Goal: Task Accomplishment & Management: Manage account settings

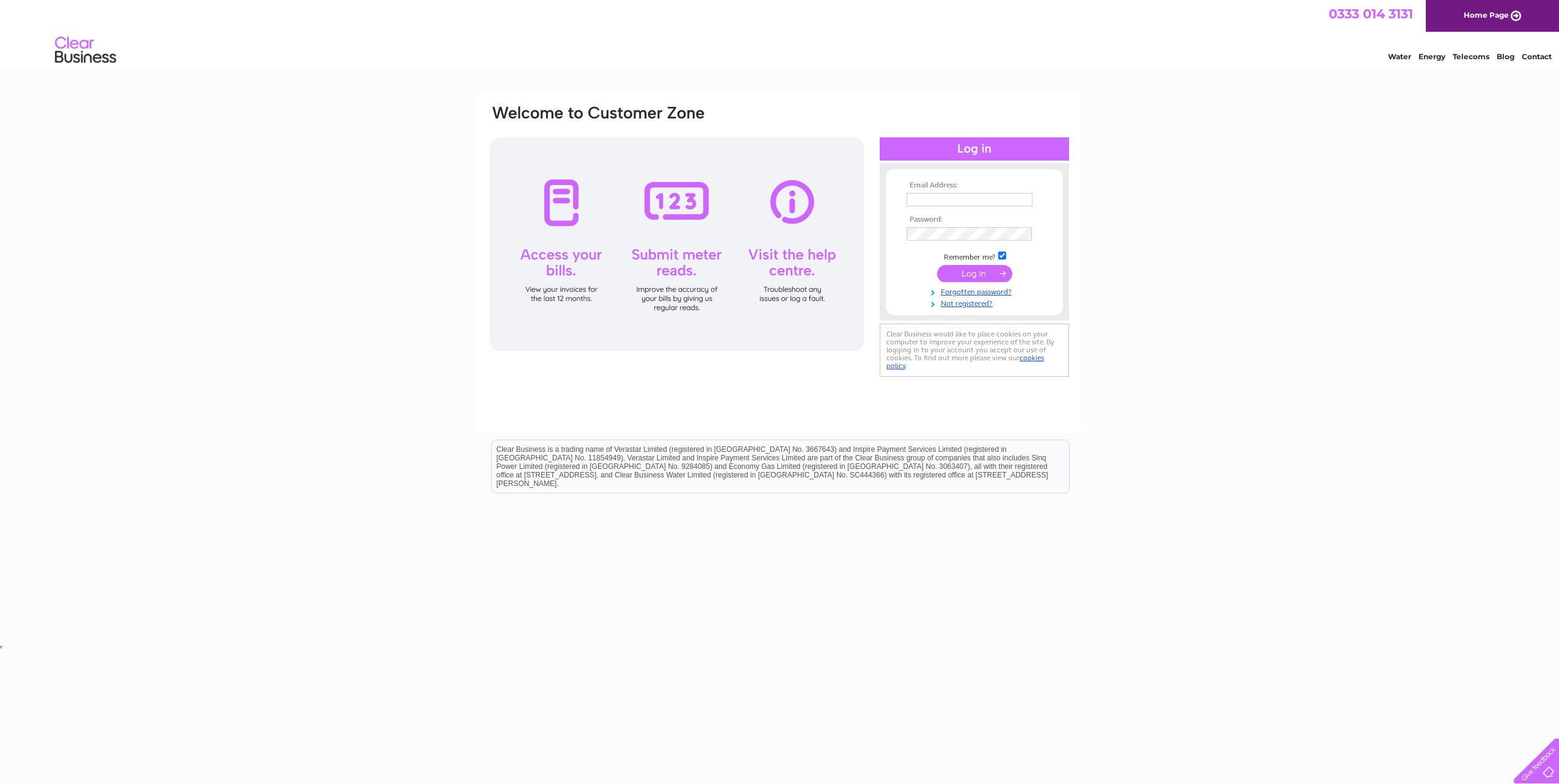
type input "gabforms@btconnect.com"
click at [979, 273] on input "submit" at bounding box center [974, 274] width 75 height 17
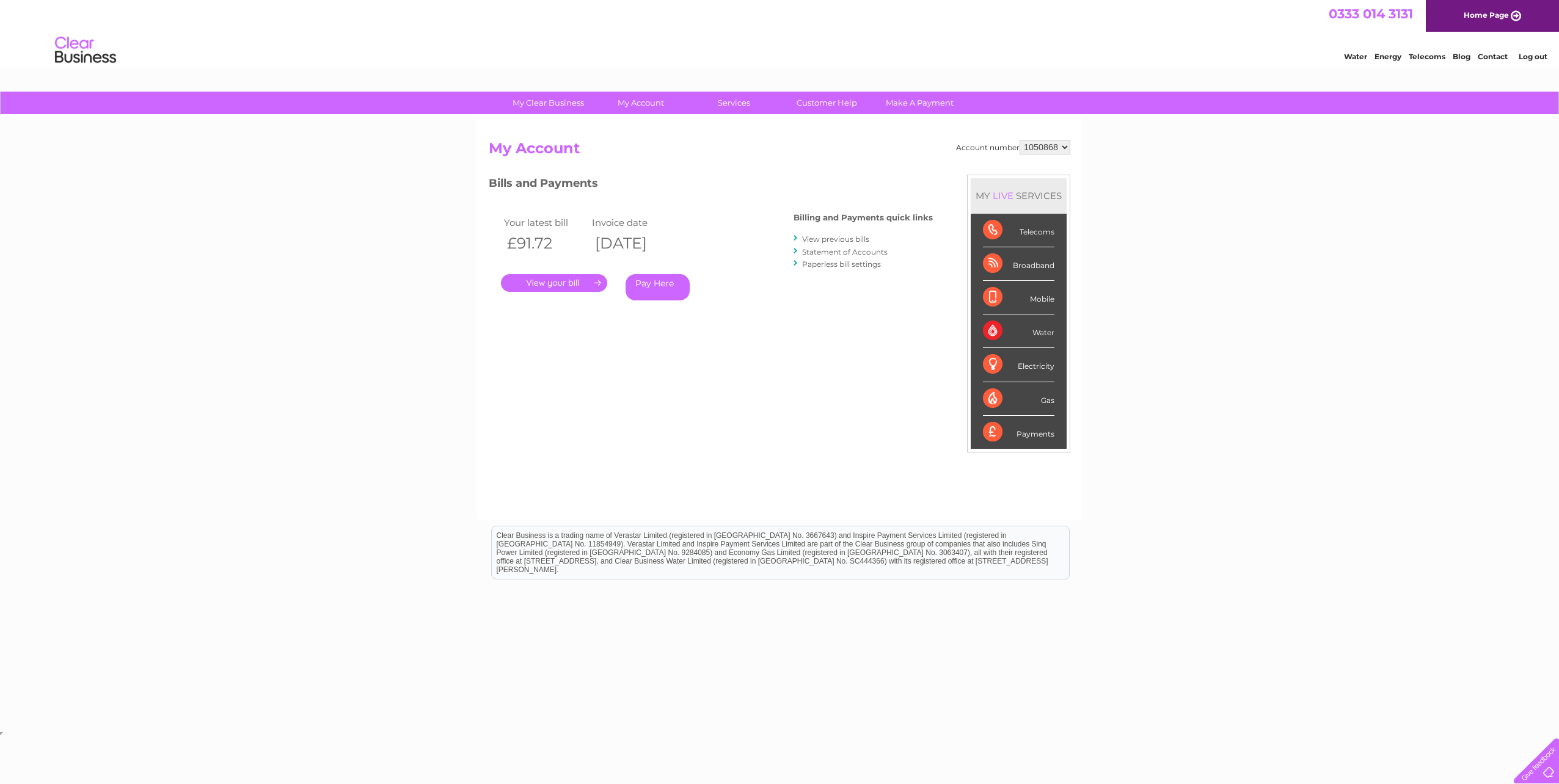
click at [848, 238] on link "View previous bills" at bounding box center [835, 238] width 67 height 9
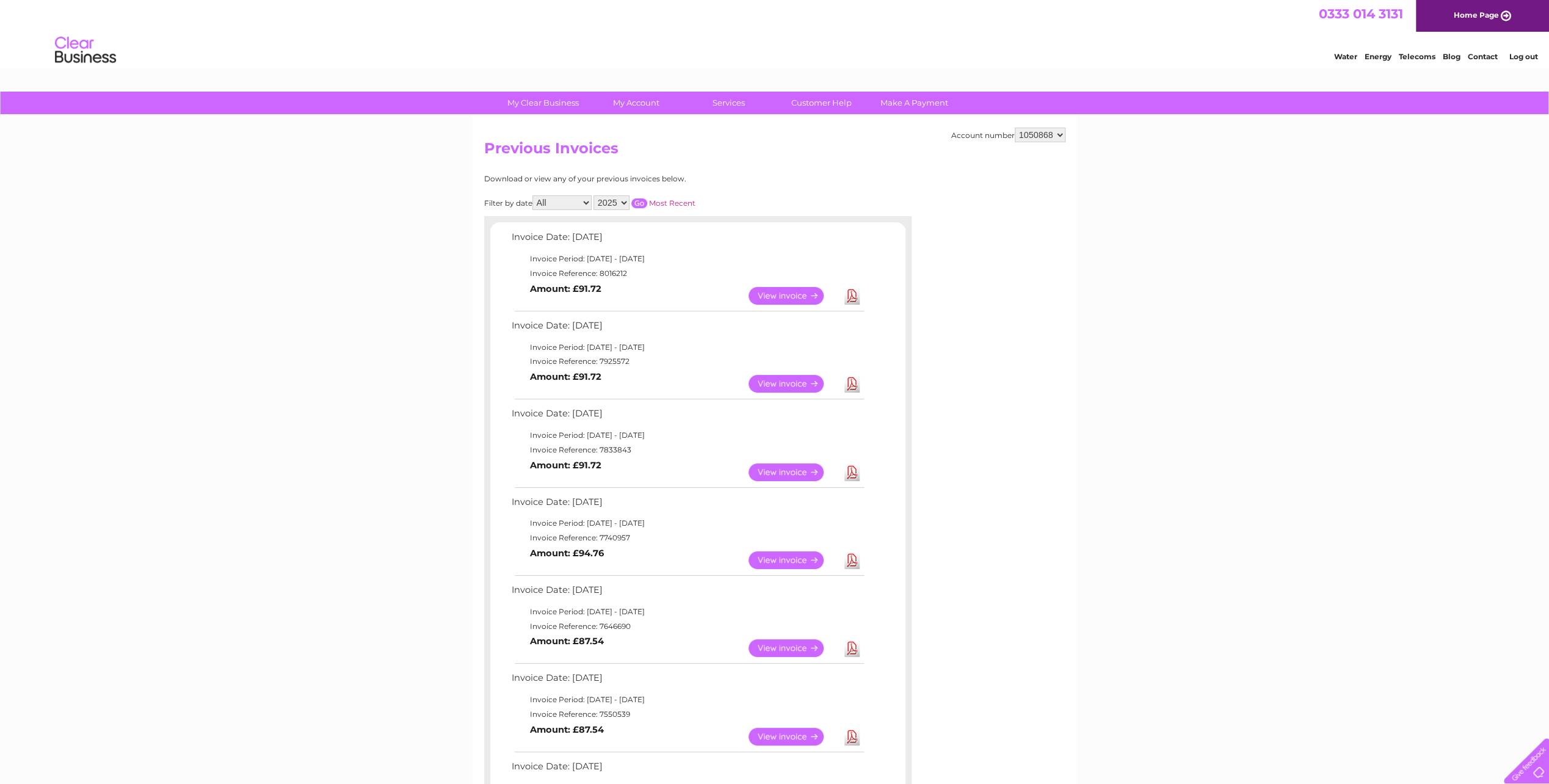
click at [623, 204] on select "2025 2024 2023 2022" at bounding box center [611, 202] width 36 height 15
select select "2024"
click at [594, 195] on select "2025 2024 2023 2022" at bounding box center [611, 202] width 36 height 15
click at [640, 203] on input "button" at bounding box center [639, 203] width 16 height 10
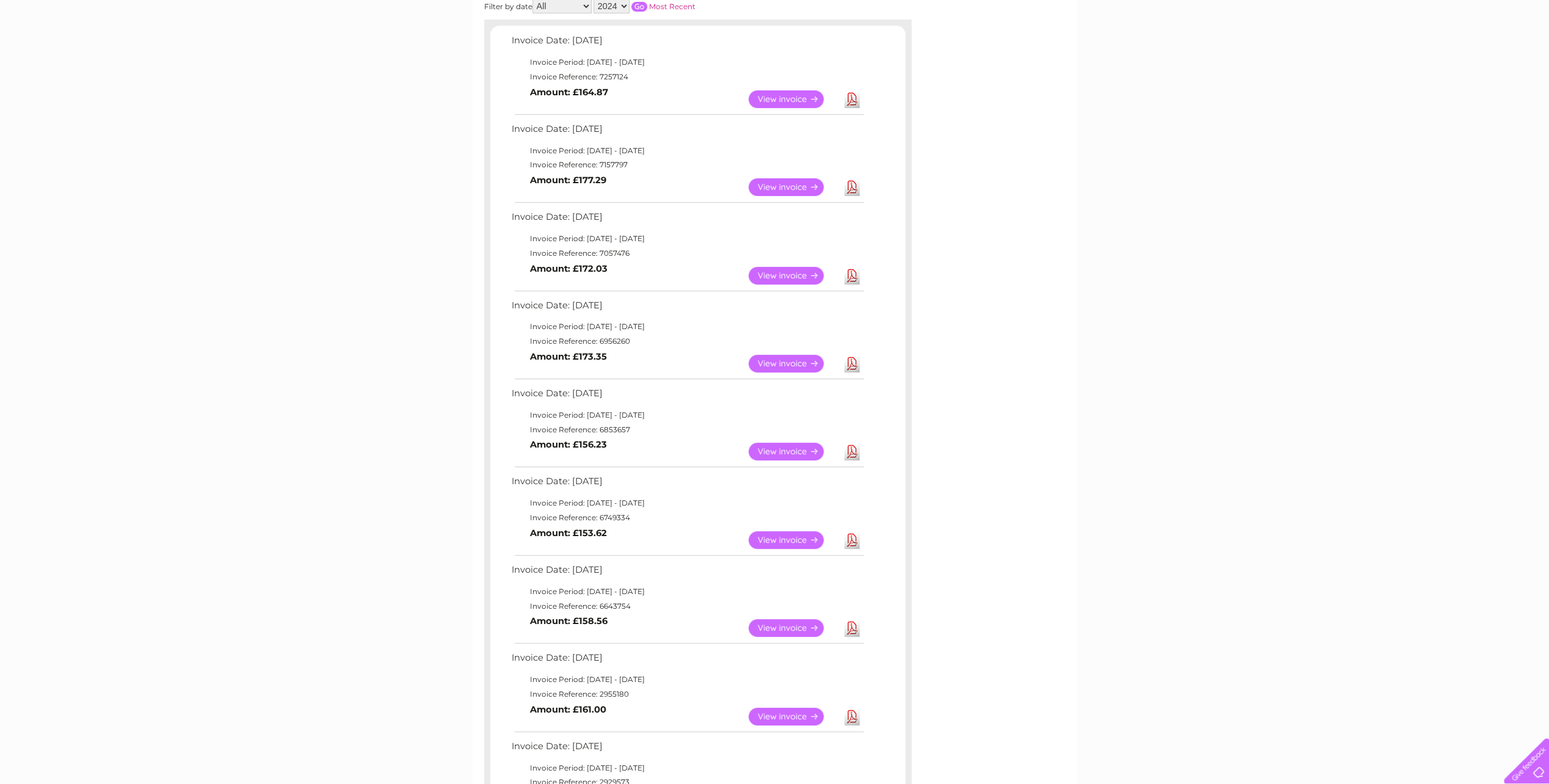
scroll to position [244, 0]
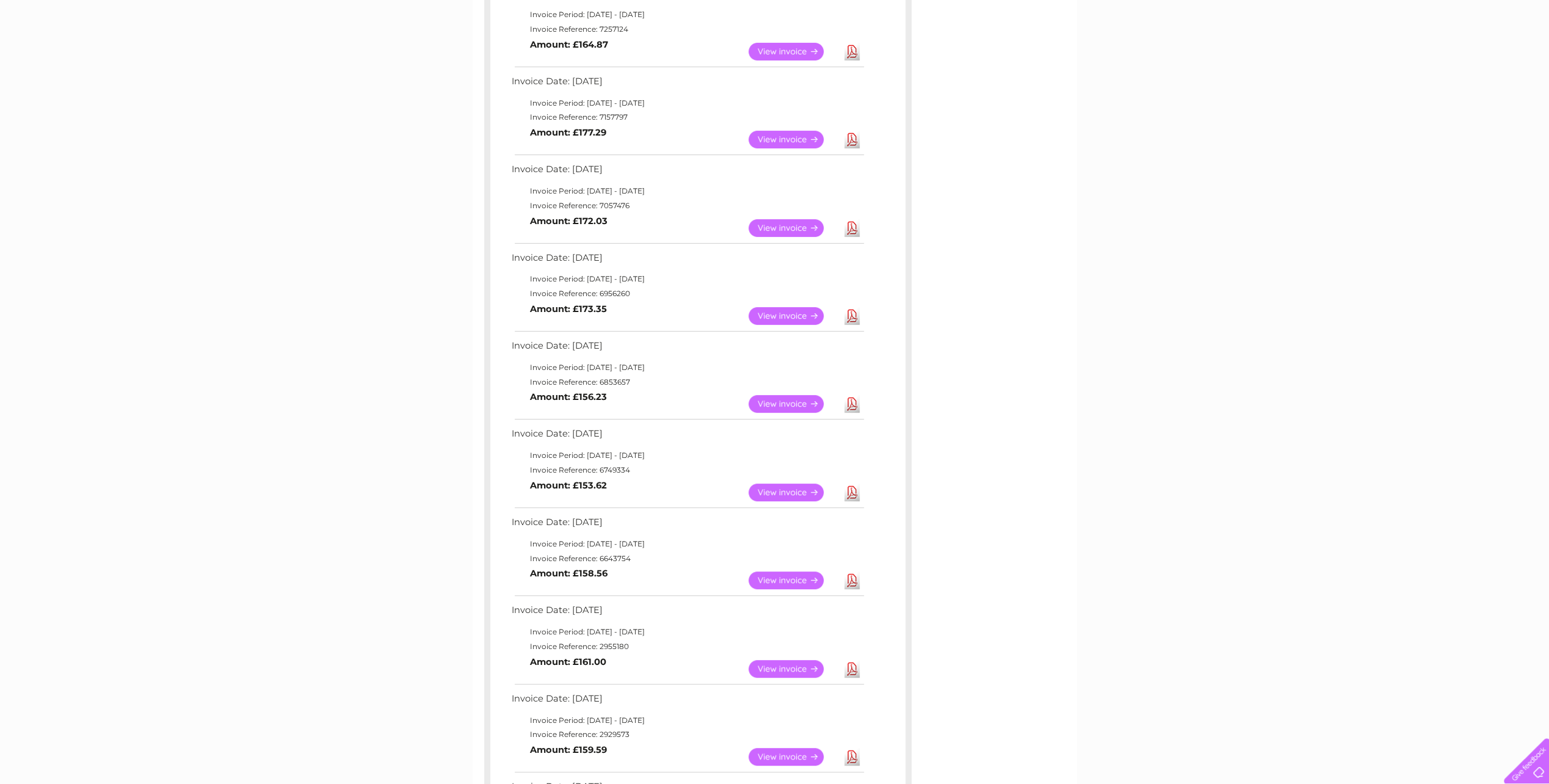
click at [781, 751] on link "View" at bounding box center [793, 757] width 89 height 17
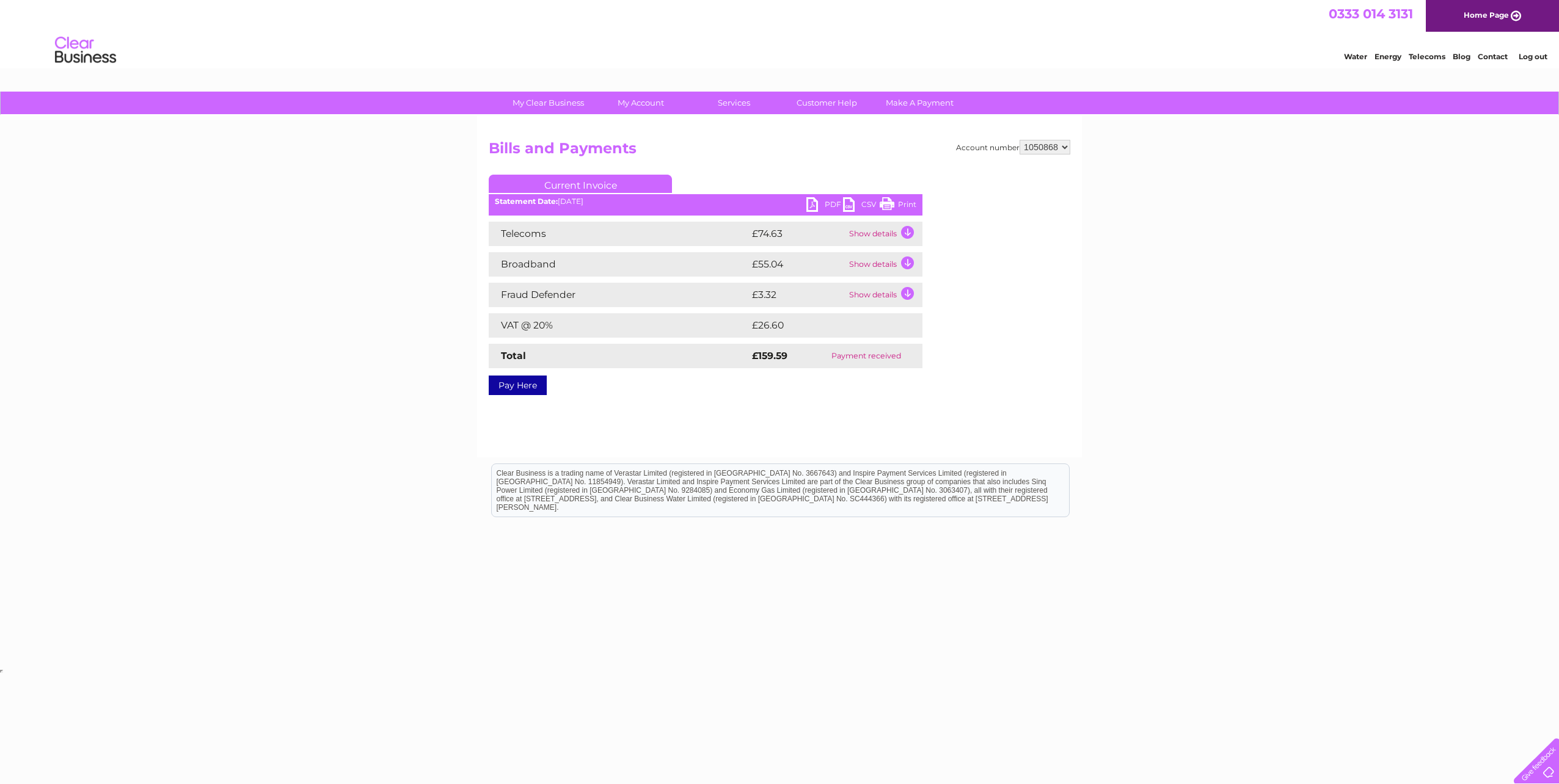
click at [390, 396] on div "My Clear Business Login Details My Details My Preferences Link Account My Accou…" at bounding box center [780, 378] width 1559 height 574
click at [816, 204] on link "PDF" at bounding box center [825, 206] width 37 height 17
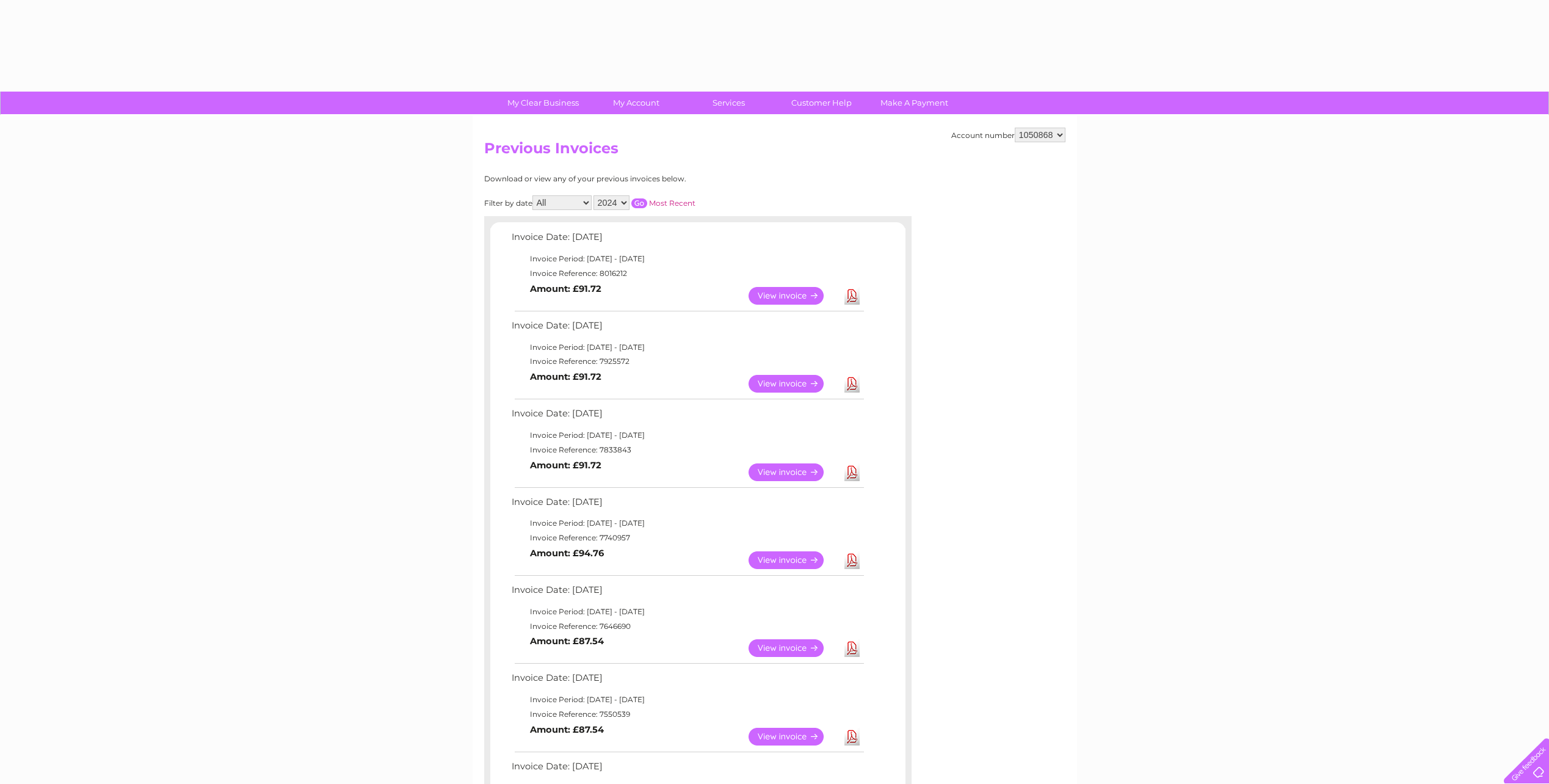
select select "2024"
click at [638, 204] on input "button" at bounding box center [639, 203] width 16 height 10
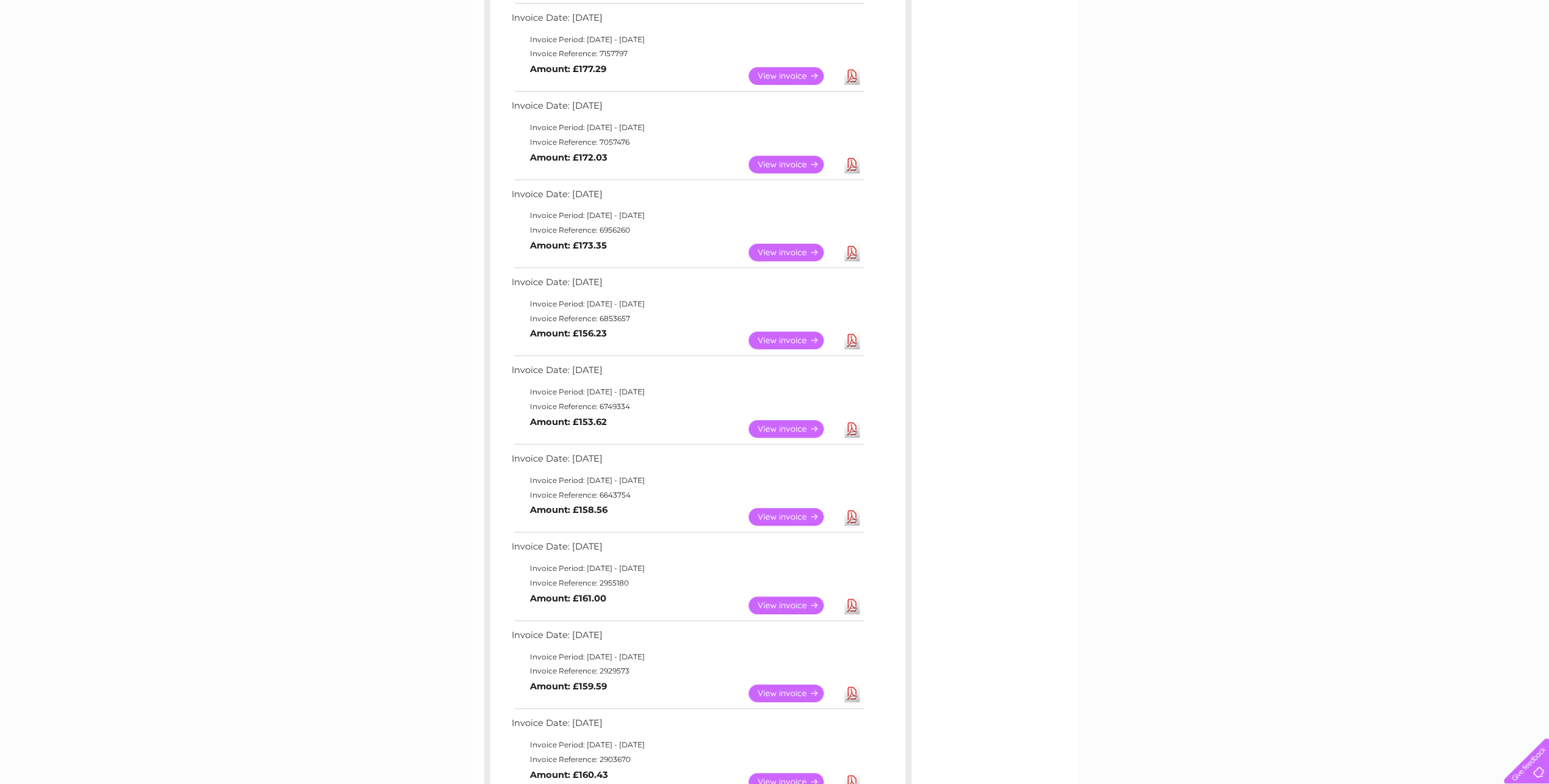
scroll to position [305, 0]
click at [786, 251] on link "View" at bounding box center [793, 255] width 89 height 17
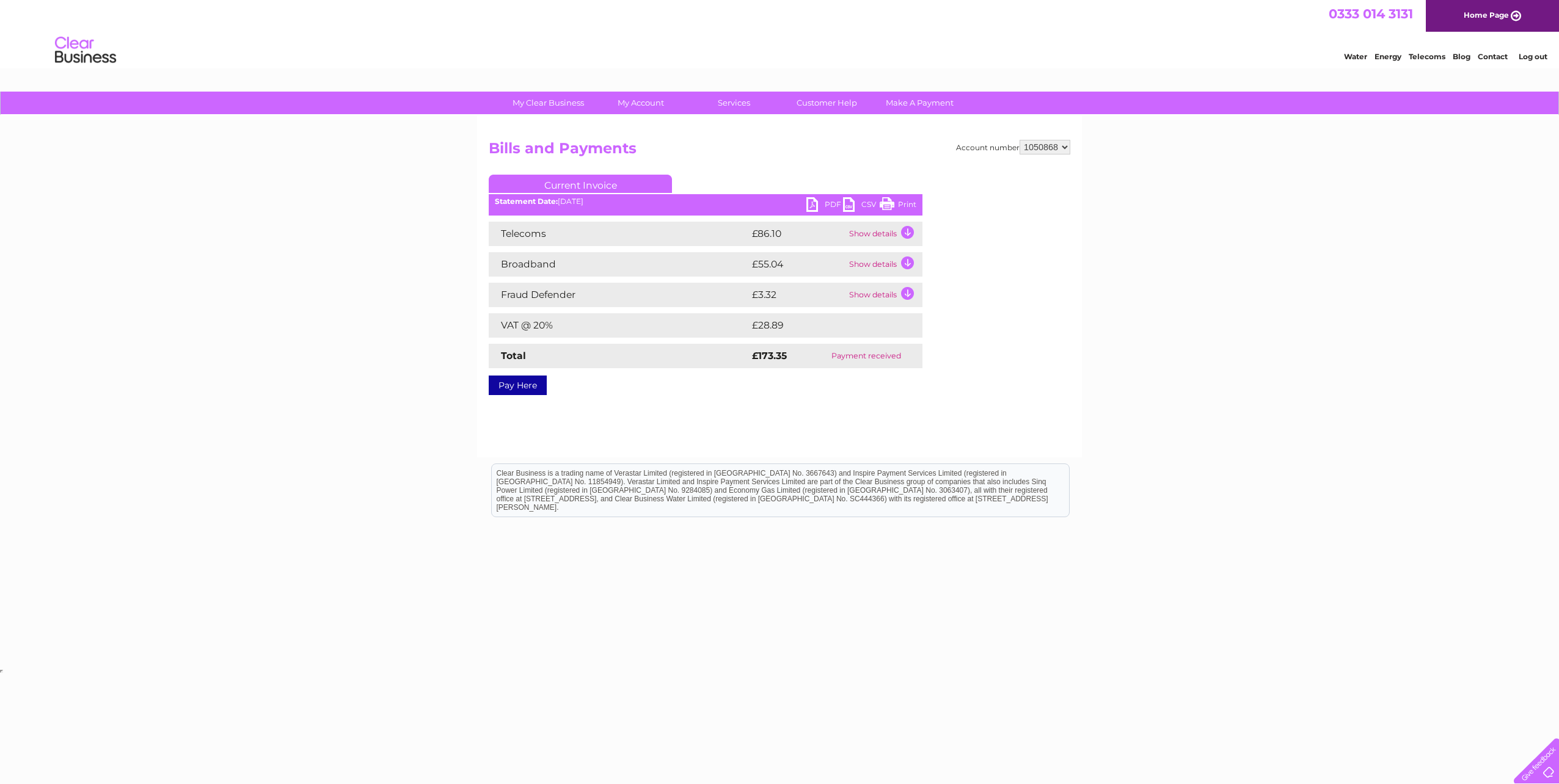
click at [813, 201] on link "PDF" at bounding box center [825, 206] width 37 height 17
